Goal: Check status: Check status

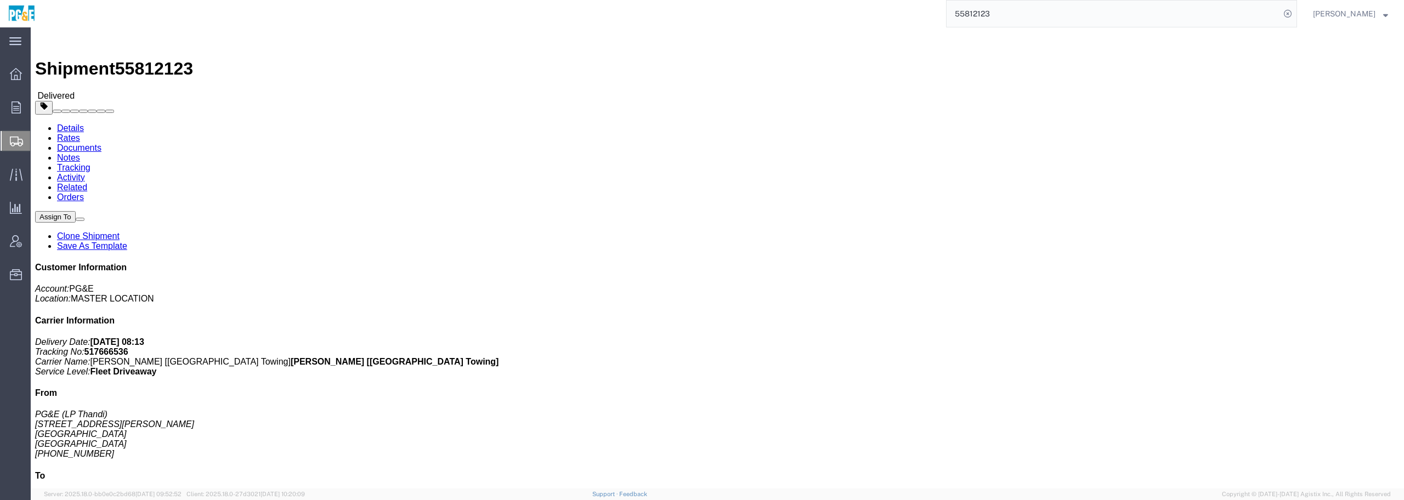
click at [0, 0] on span "Shipment Manager" at bounding box center [0, 0] width 0 height 0
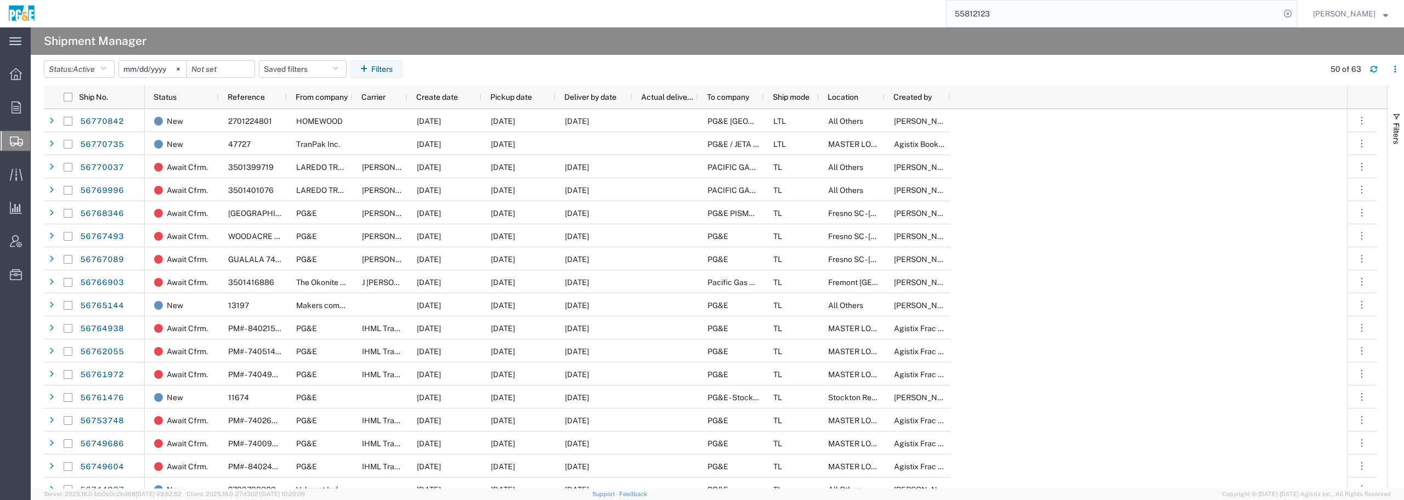
click at [146, 70] on input "[DATE]" at bounding box center [152, 69] width 67 height 16
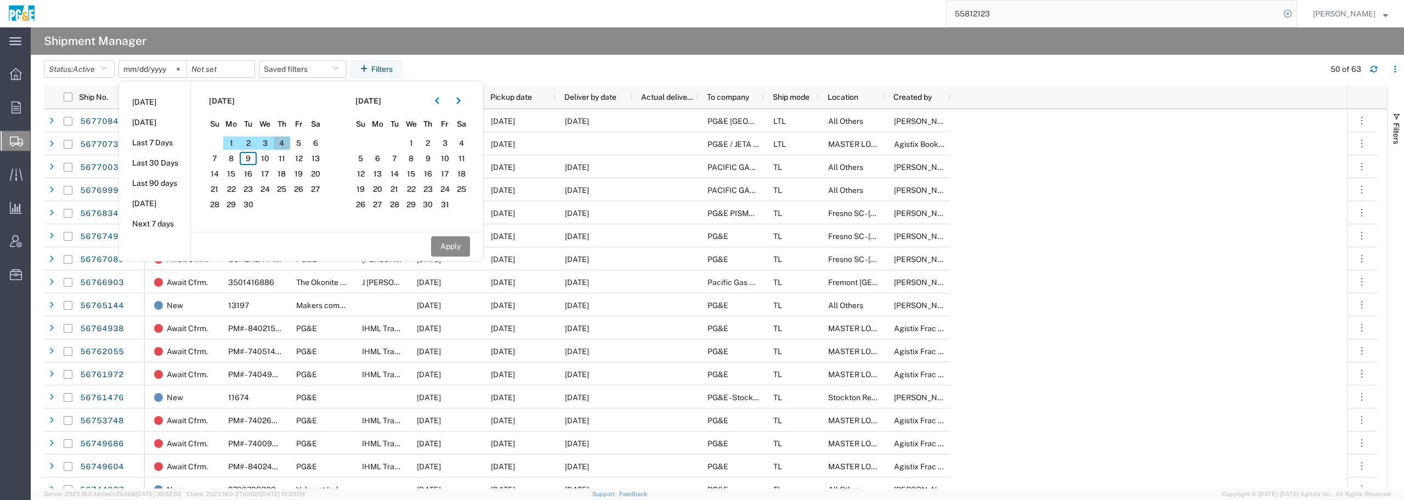
click at [284, 143] on span "4" at bounding box center [282, 143] width 17 height 13
click at [449, 243] on button "Apply" at bounding box center [450, 246] width 39 height 20
type input "[DATE]"
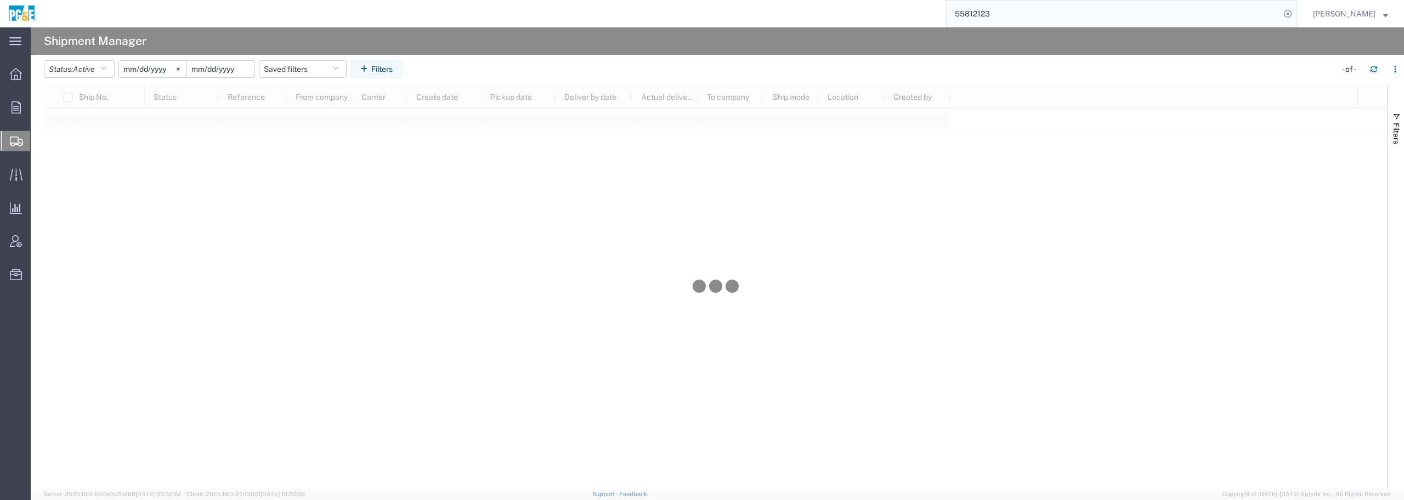
click at [242, 70] on input "date" at bounding box center [220, 69] width 67 height 16
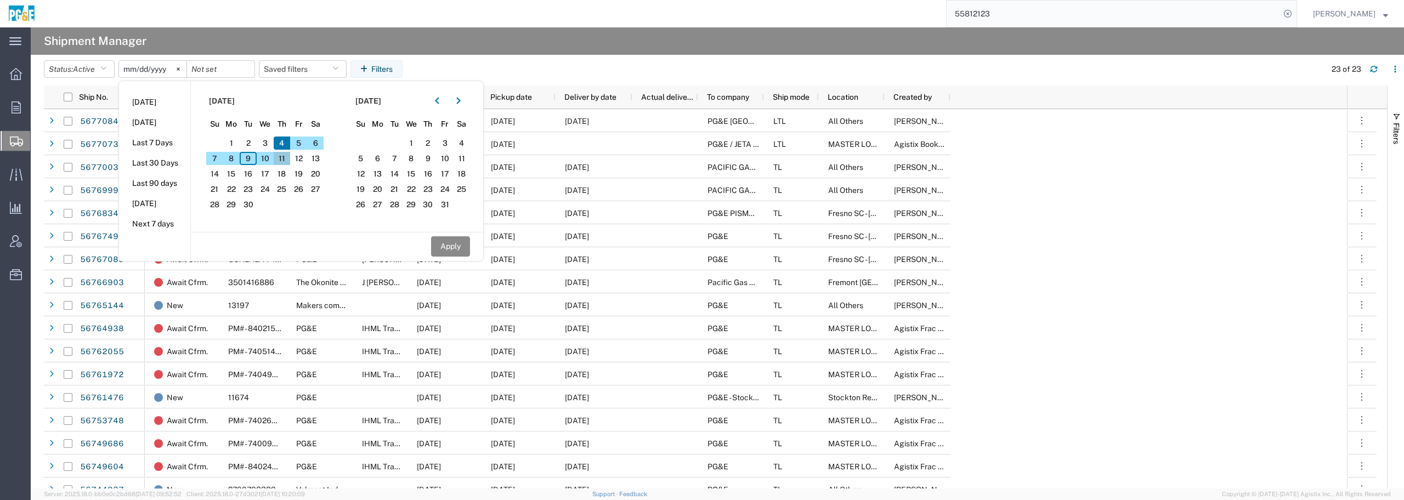
click at [285, 159] on span "11" at bounding box center [282, 158] width 17 height 13
click at [454, 243] on button "Apply" at bounding box center [450, 246] width 39 height 20
type input "[DATE]"
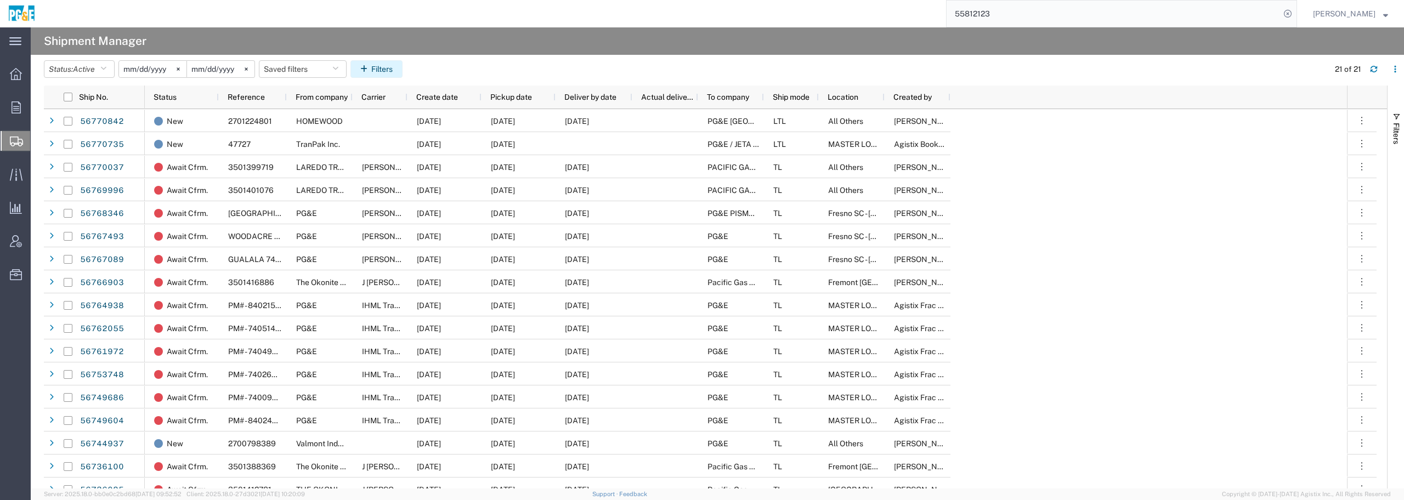
click at [382, 66] on button "Filters" at bounding box center [377, 69] width 52 height 18
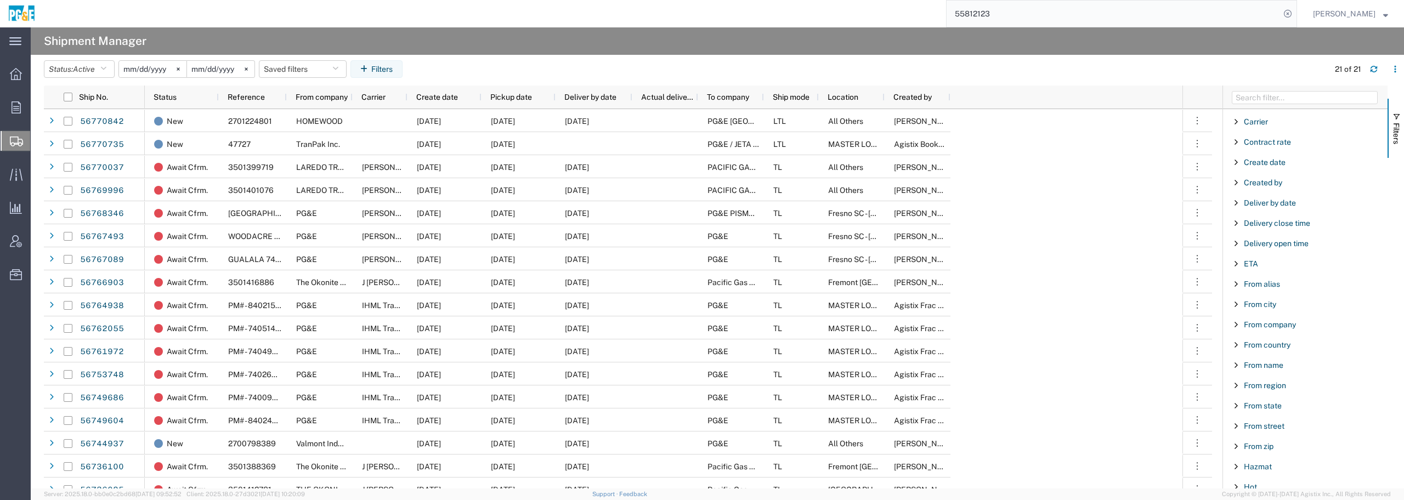
scroll to position [137, 0]
click at [1254, 328] on span "From city" at bounding box center [1260, 327] width 32 height 9
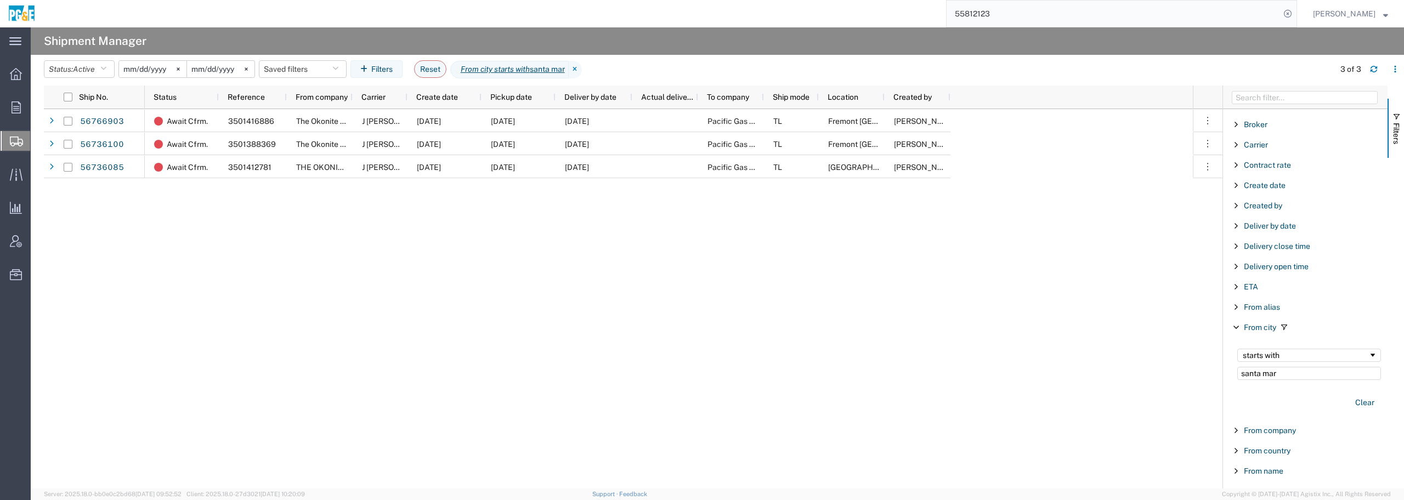
type input "santa mar"
